Goal: Information Seeking & Learning: Learn about a topic

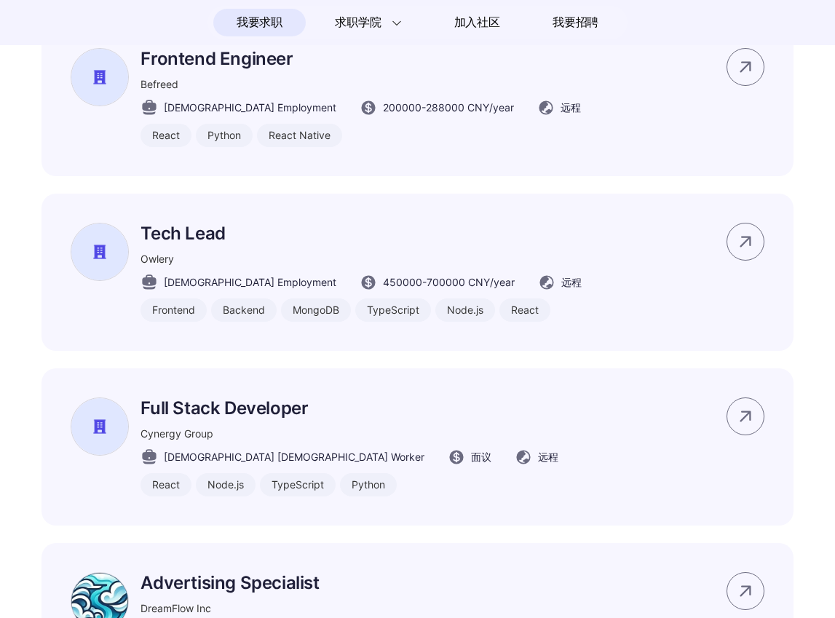
scroll to position [612, 0]
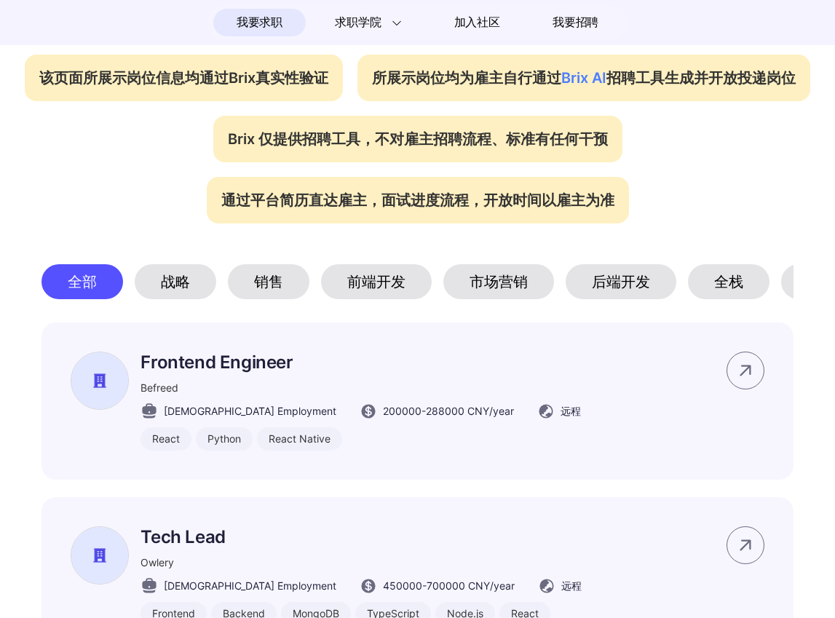
click at [171, 288] on div "战略" at bounding box center [176, 281] width 82 height 35
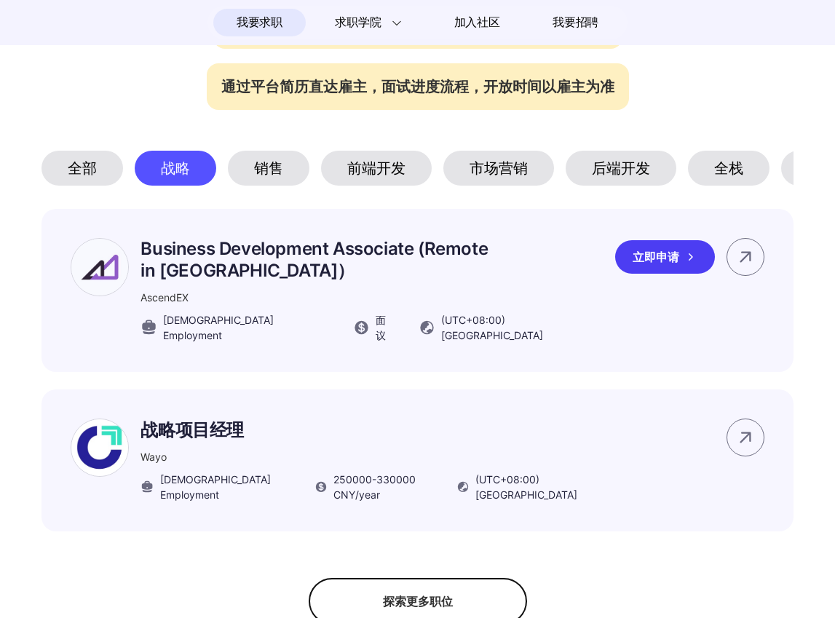
scroll to position [707, 0]
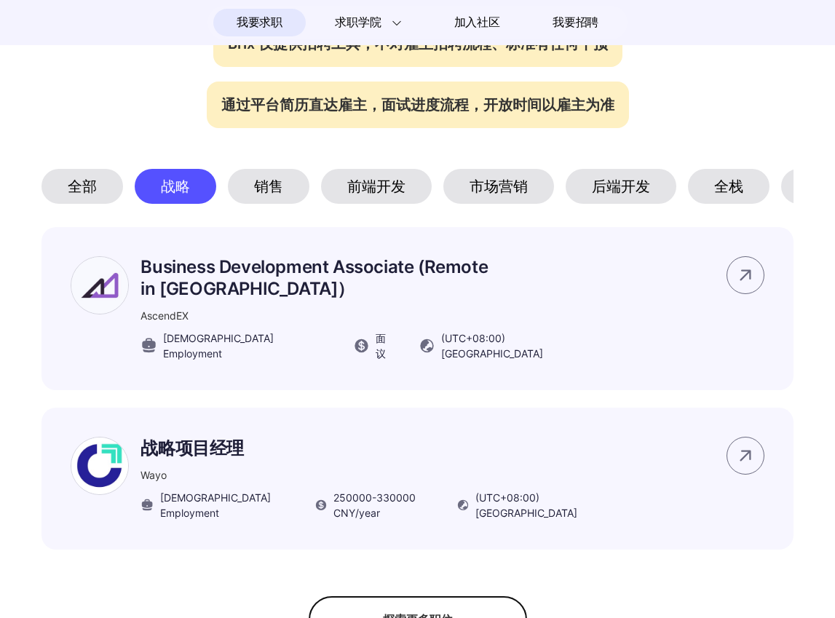
click at [283, 189] on div "销售" at bounding box center [269, 186] width 82 height 35
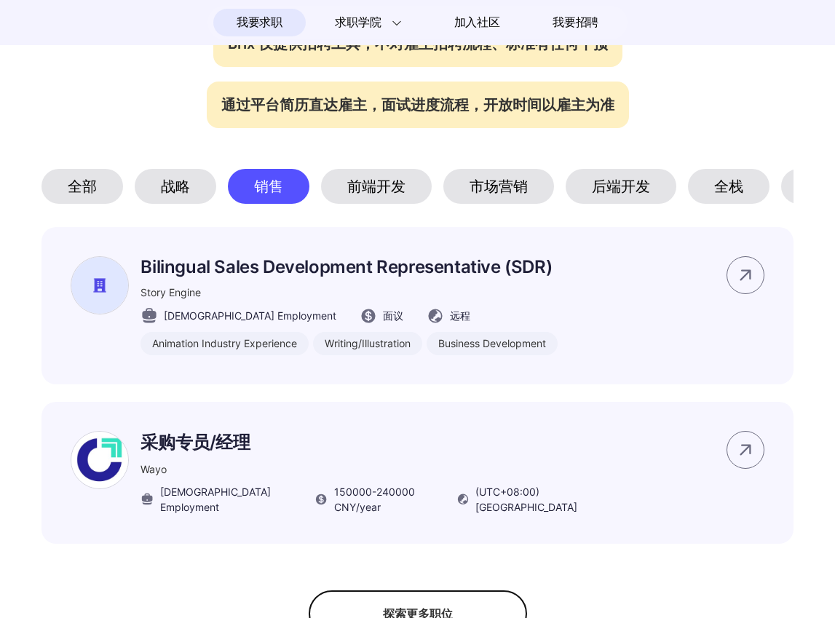
click at [379, 177] on div "前端开发" at bounding box center [376, 186] width 111 height 35
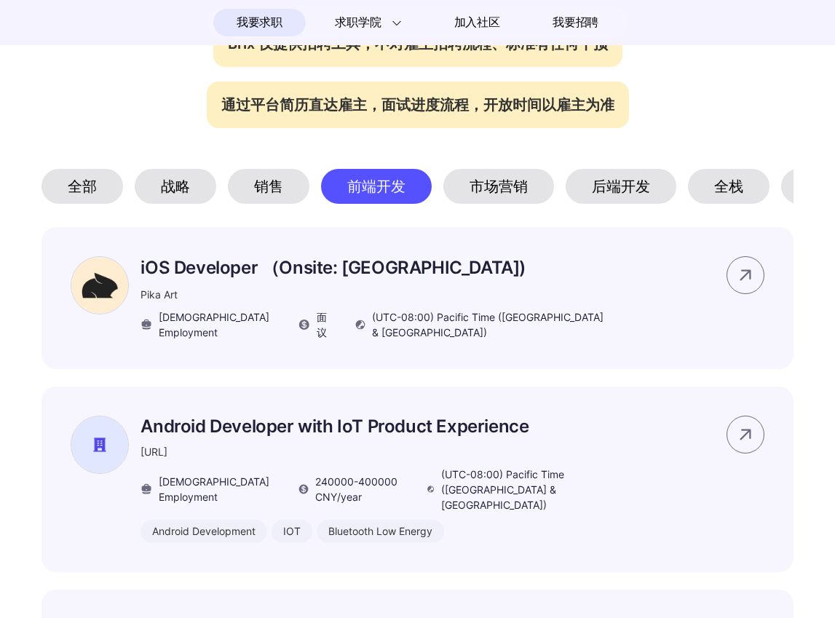
click at [513, 192] on div "市场营销" at bounding box center [499, 186] width 111 height 35
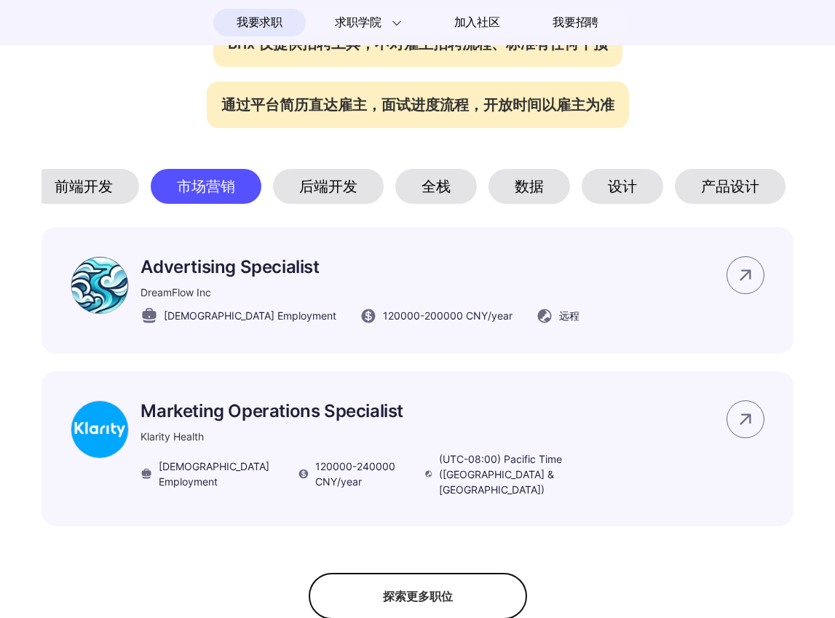
scroll to position [0, 326]
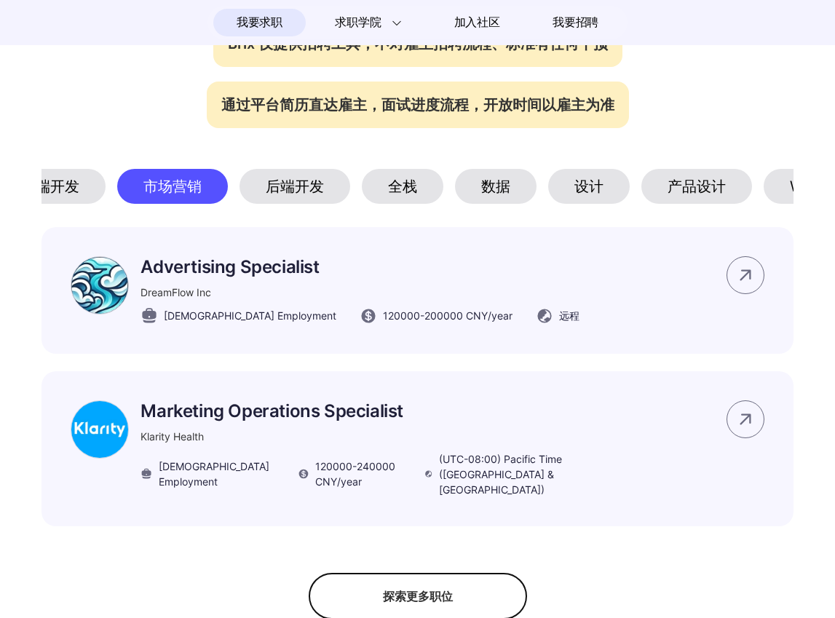
click at [600, 194] on div "设计" at bounding box center [589, 186] width 82 height 35
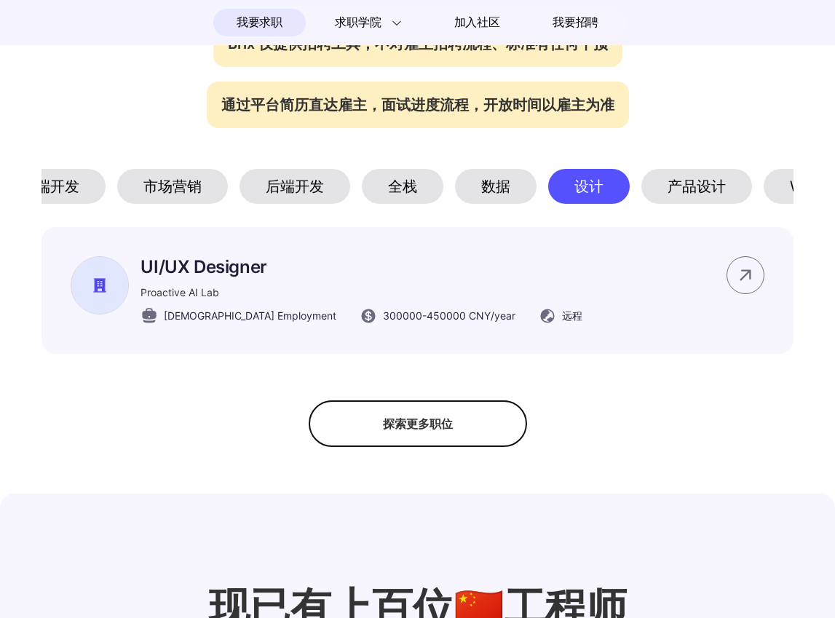
click at [704, 193] on div "产品设计" at bounding box center [697, 186] width 111 height 35
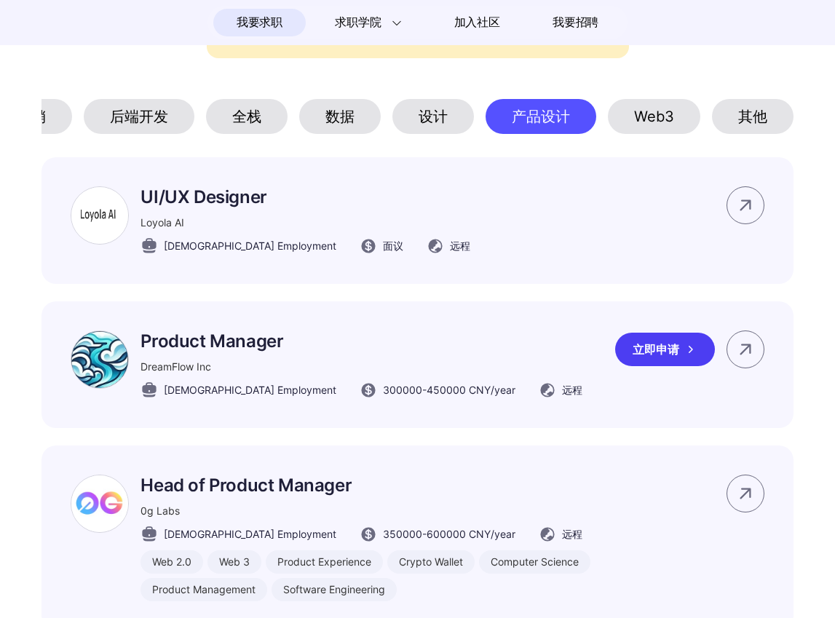
scroll to position [768, 0]
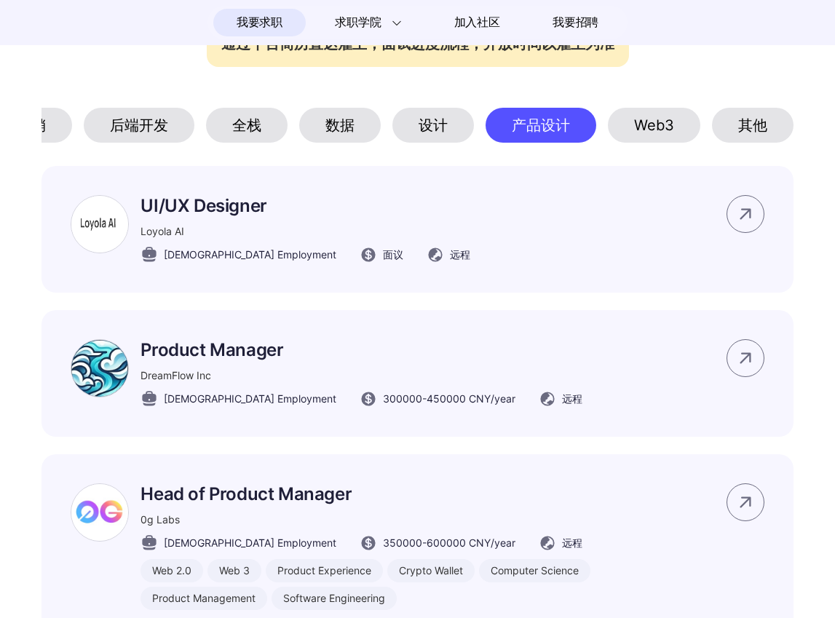
click at [730, 125] on div "其他" at bounding box center [753, 125] width 82 height 35
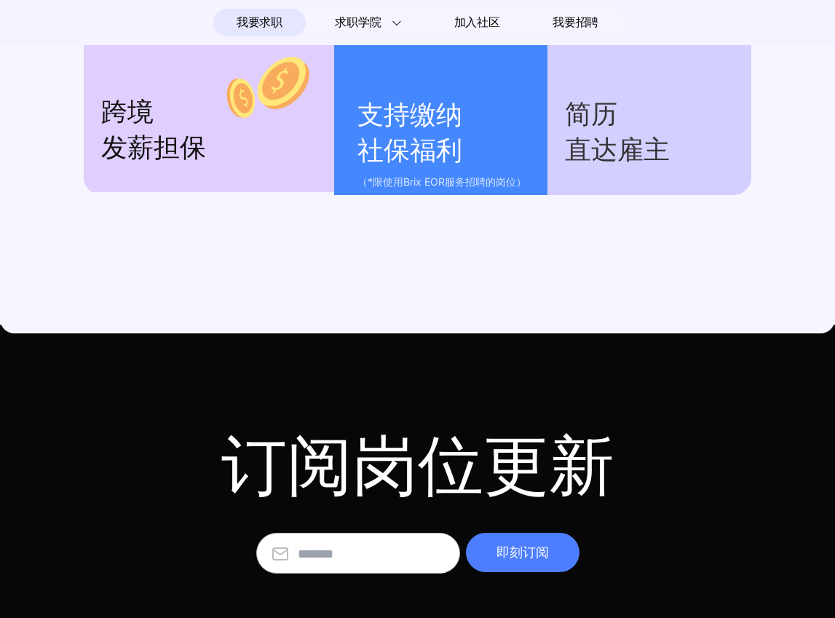
scroll to position [2124, 0]
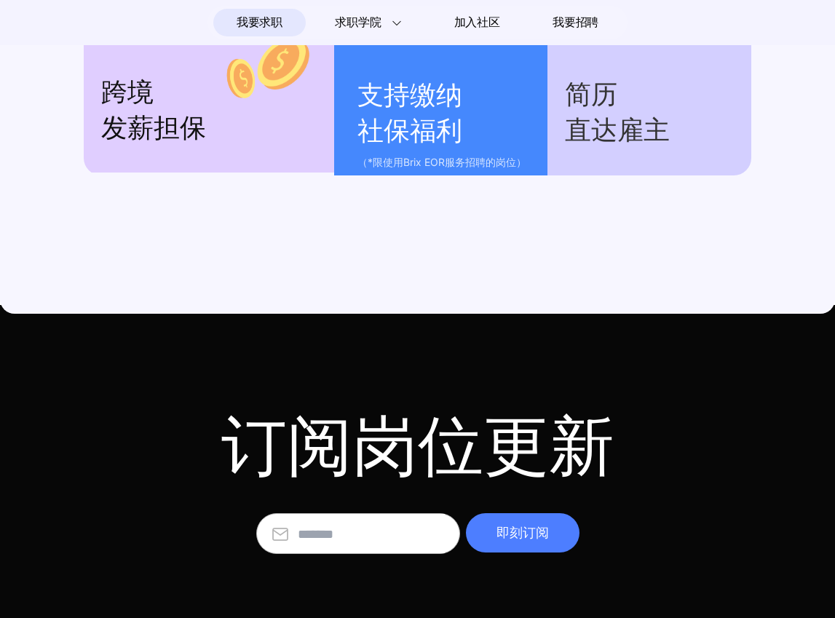
click at [334, 538] on input "text" at bounding box center [371, 533] width 147 height 39
type input "*"
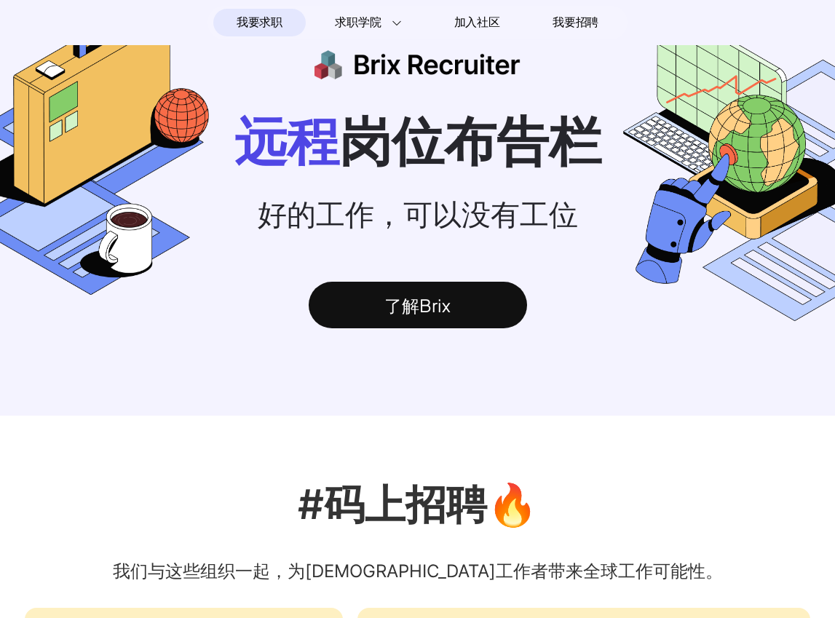
scroll to position [0, 0]
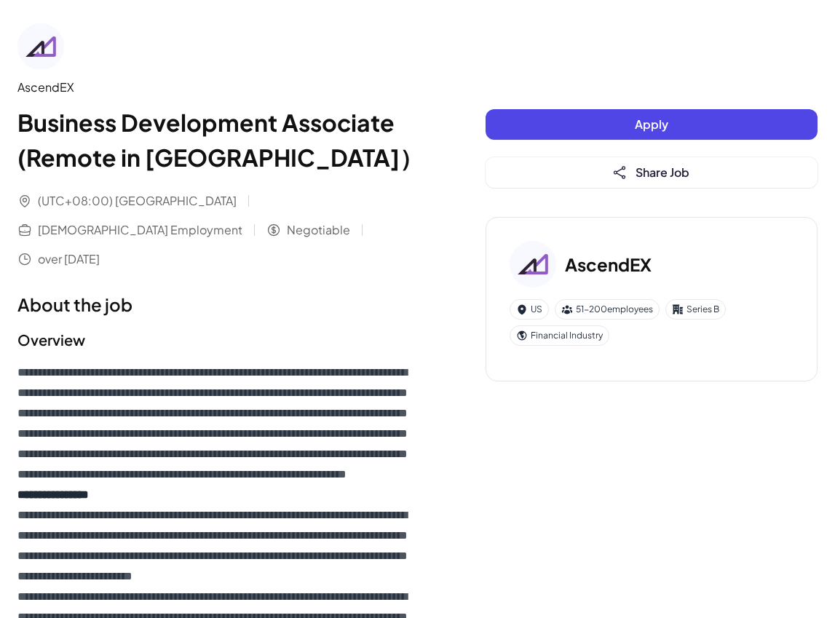
click at [43, 45] on img at bounding box center [40, 46] width 47 height 47
